Goal: Transaction & Acquisition: Purchase product/service

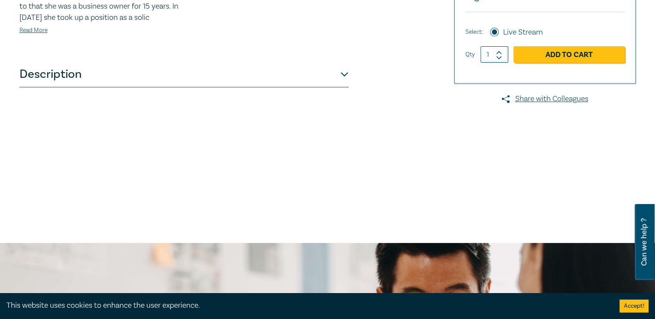
scroll to position [346, 0]
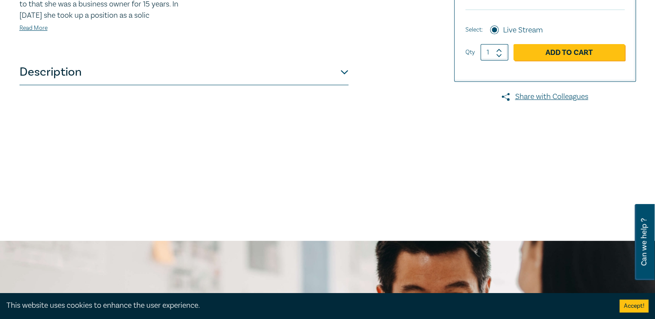
click at [343, 85] on button "Description" at bounding box center [183, 72] width 329 height 26
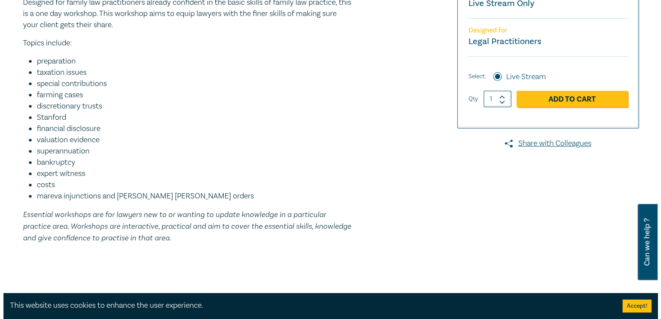
scroll to position [303, 0]
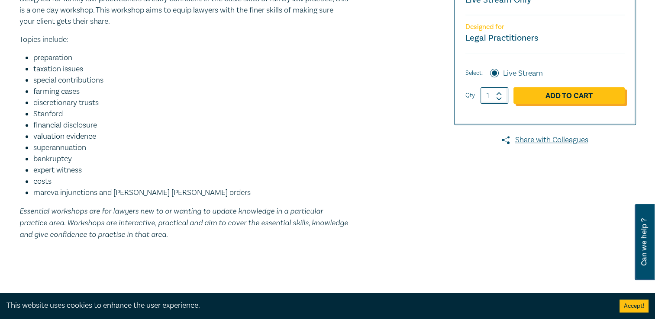
click at [580, 104] on link "Add to Cart" at bounding box center [568, 95] width 111 height 16
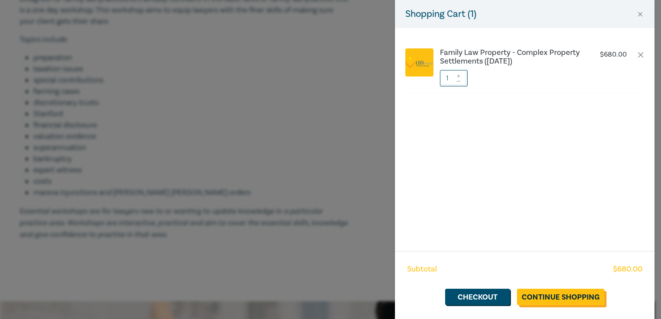
click at [579, 297] on link "Continue Shopping" at bounding box center [560, 297] width 87 height 16
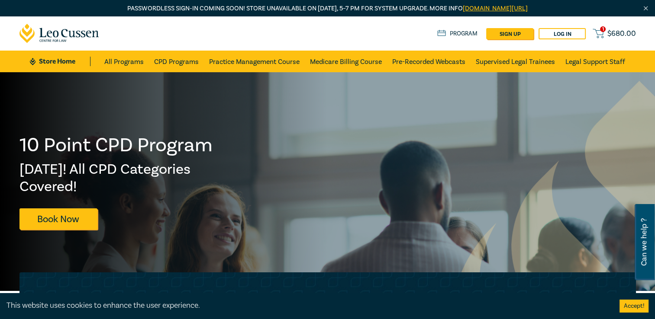
click at [614, 32] on span "$ 680.00" at bounding box center [621, 34] width 29 height 10
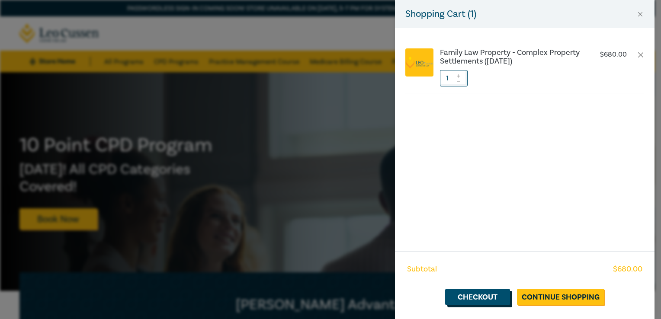
click at [490, 297] on link "Checkout" at bounding box center [477, 297] width 65 height 16
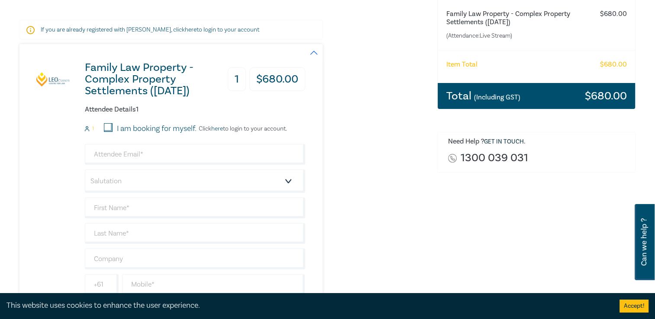
scroll to position [173, 0]
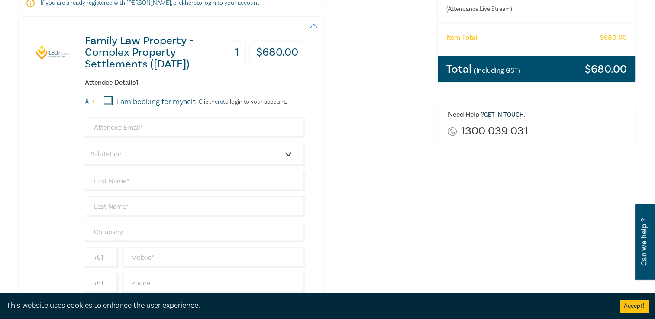
click at [107, 101] on input "I am booking for myself." at bounding box center [108, 101] width 9 height 9
checkbox input "true"
click at [130, 127] on input "email" at bounding box center [195, 127] width 220 height 21
type input "[PERSON_NAME][EMAIL_ADDRESS][DOMAIN_NAME]"
type input "[PERSON_NAME]"
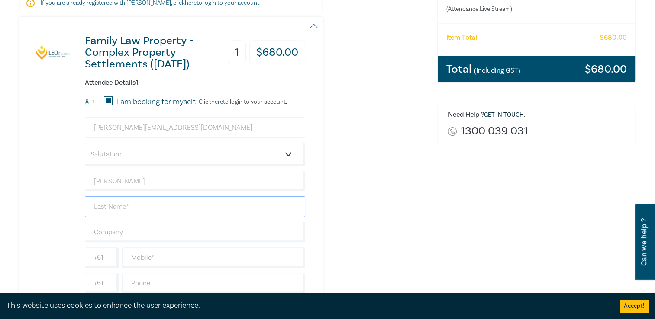
type input "[PERSON_NAME]"
type input "HazeLegal"
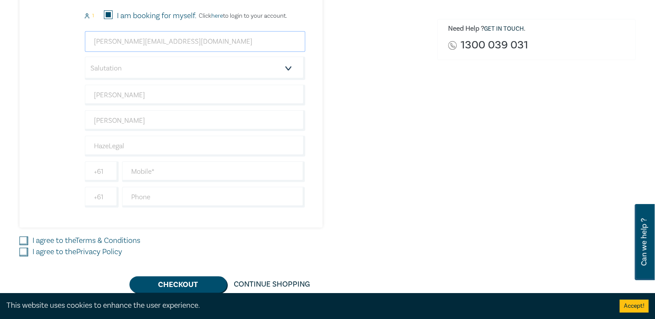
scroll to position [260, 0]
click at [203, 163] on input "text" at bounding box center [213, 171] width 183 height 21
type input "0411817139"
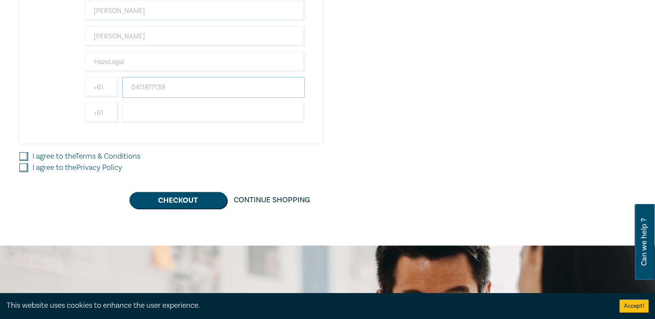
scroll to position [346, 0]
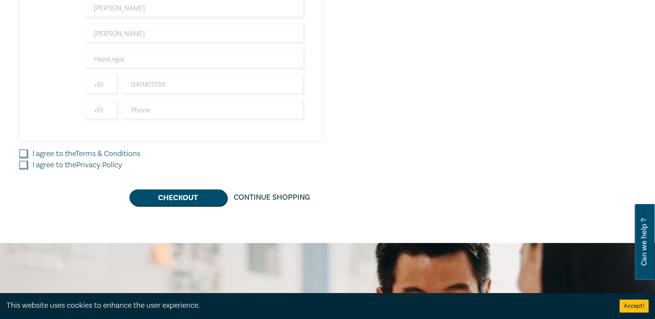
click at [22, 154] on input "I agree to the Terms & Conditions" at bounding box center [23, 154] width 9 height 9
checkbox input "true"
click at [23, 164] on input "I agree to the Privacy Policy" at bounding box center [23, 165] width 9 height 9
checkbox input "true"
click at [175, 196] on button "Checkout" at bounding box center [177, 198] width 97 height 16
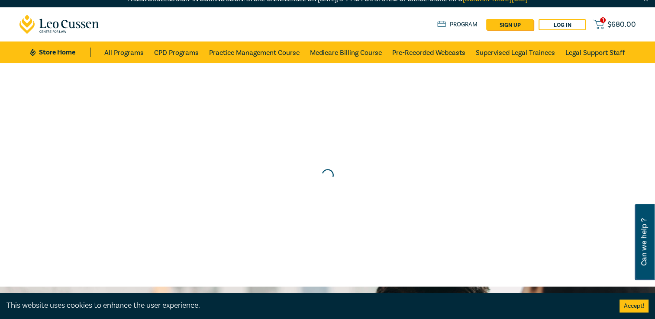
scroll to position [0, 0]
